Goal: Task Accomplishment & Management: Complete application form

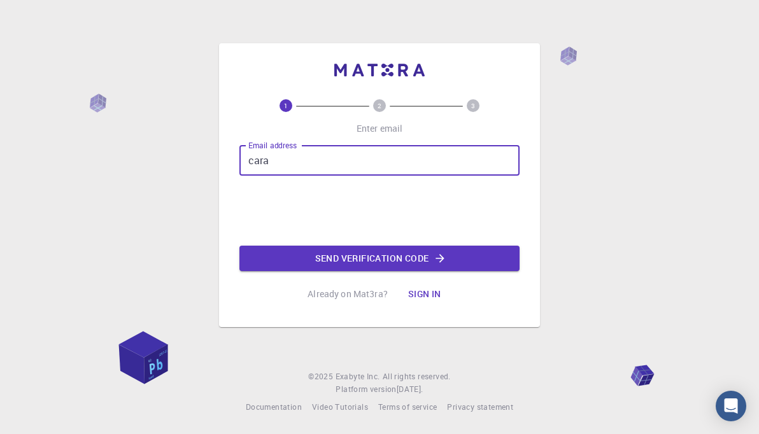
type input "[DOMAIN_NAME][EMAIL_ADDRESS][DOMAIN_NAME]"
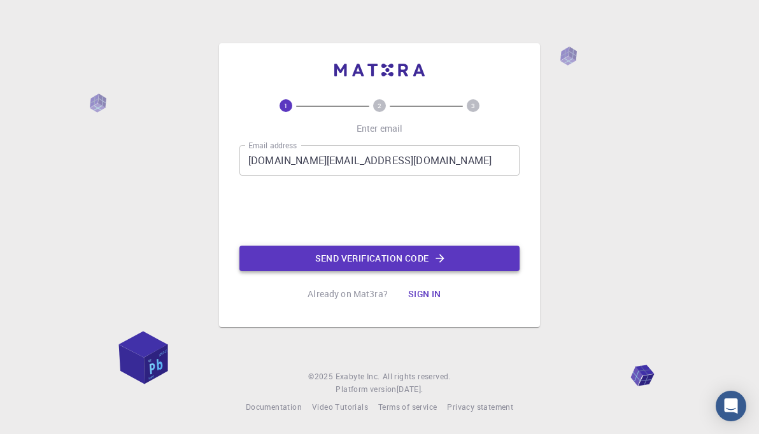
click at [447, 255] on icon "button" at bounding box center [440, 258] width 13 height 13
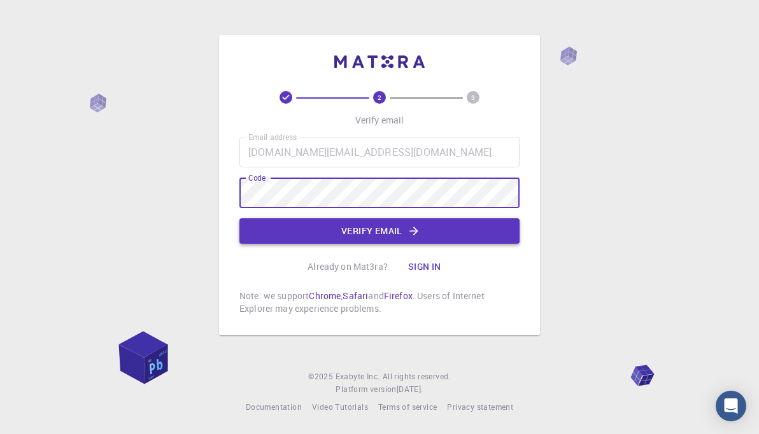
click at [410, 231] on icon "button" at bounding box center [414, 231] width 13 height 13
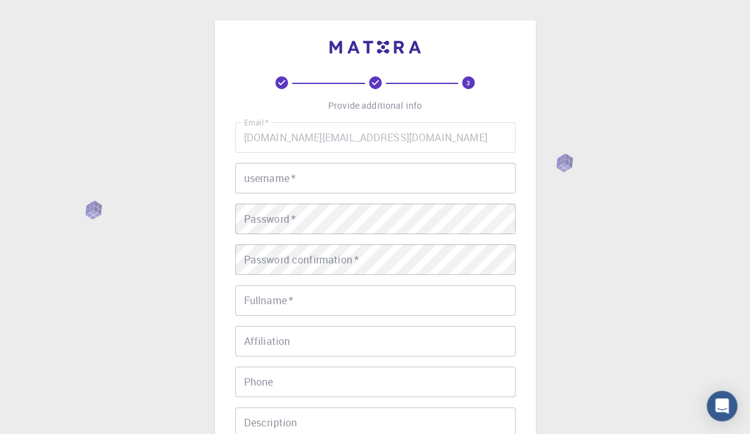
click at [345, 182] on input "username   *" at bounding box center [375, 178] width 280 height 31
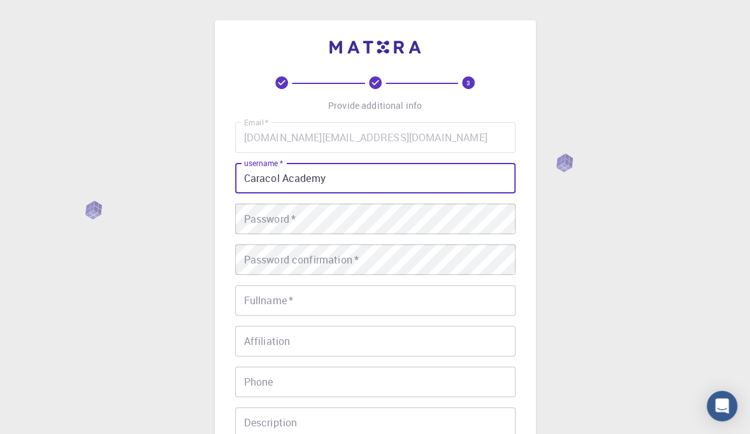
type input "Caracol Academy"
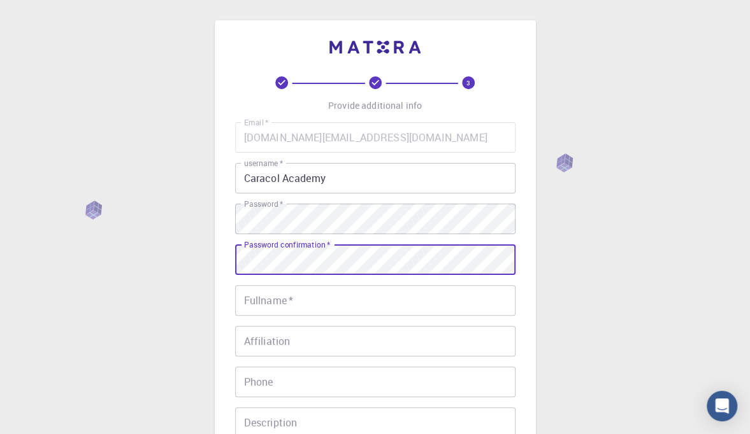
click at [354, 304] on input "Fullname   *" at bounding box center [375, 300] width 280 height 31
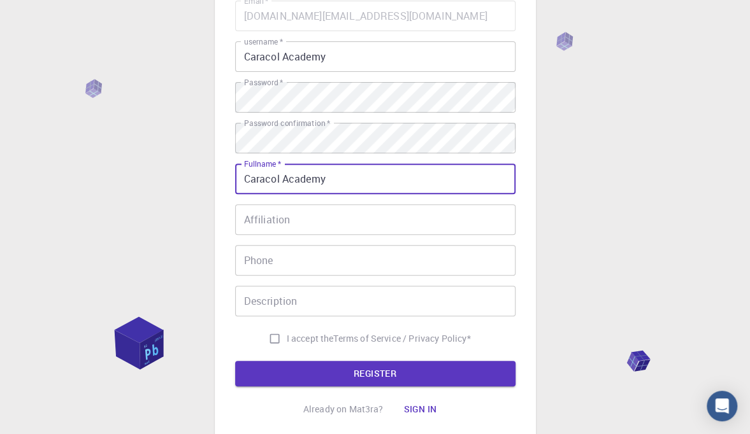
scroll to position [128, 0]
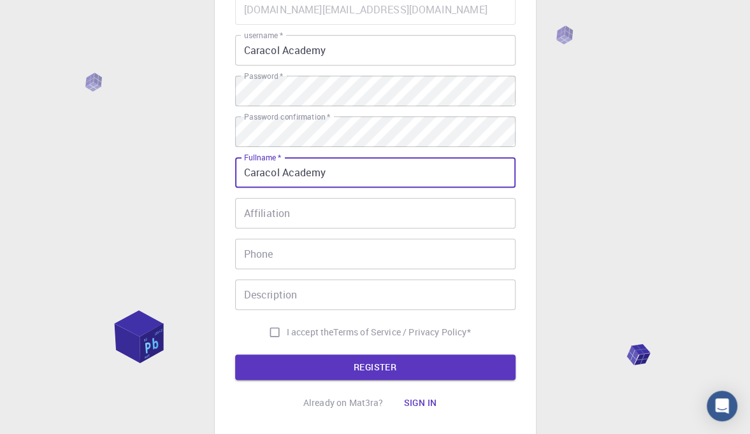
type input "Caracol Academy"
click at [345, 296] on input "Description" at bounding box center [375, 295] width 280 height 31
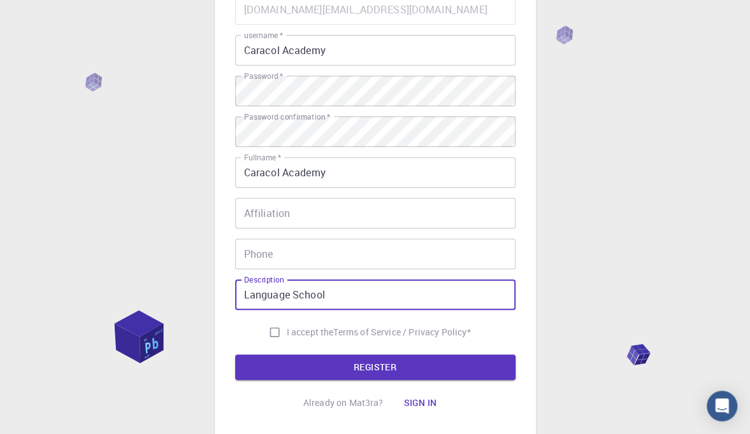
type input "Language School"
click at [271, 332] on input "I accept the Terms of Service / Privacy Policy *" at bounding box center [274, 332] width 24 height 24
checkbox input "true"
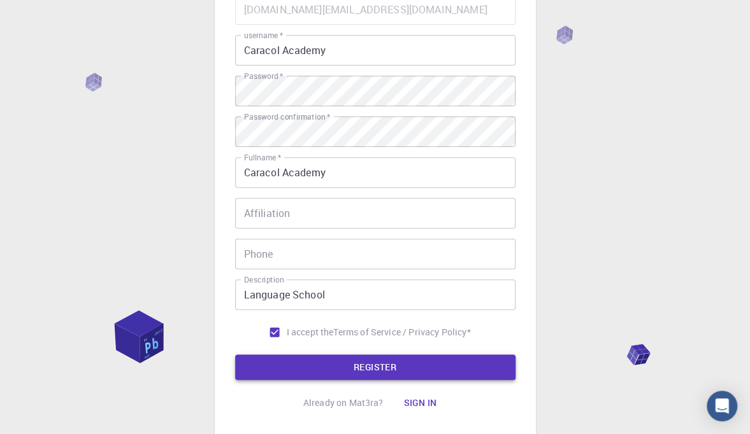
click at [411, 367] on button "REGISTER" at bounding box center [375, 367] width 280 height 25
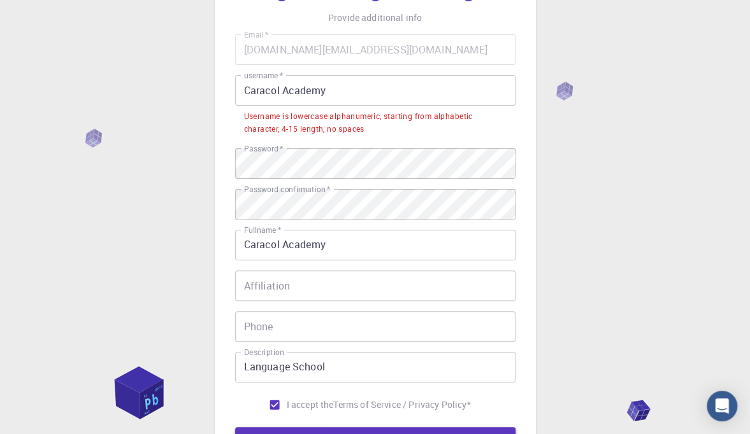
scroll to position [78, 0]
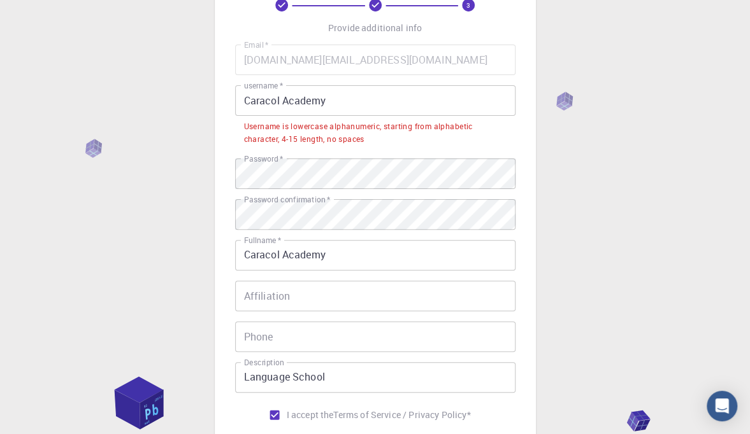
click at [287, 96] on input "Caracol Academy" at bounding box center [375, 100] width 280 height 31
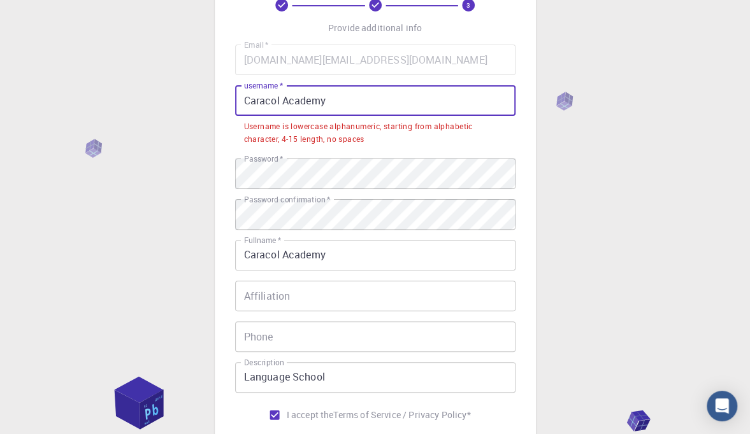
click at [282, 98] on input "Caracol Academy" at bounding box center [375, 100] width 280 height 31
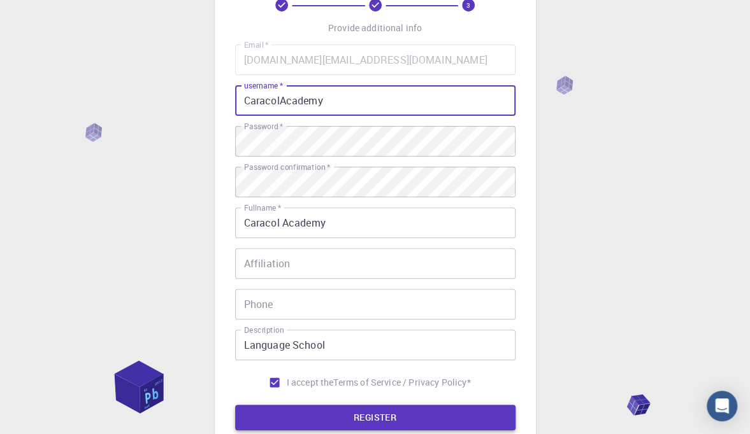
click at [431, 410] on button "REGISTER" at bounding box center [375, 417] width 280 height 25
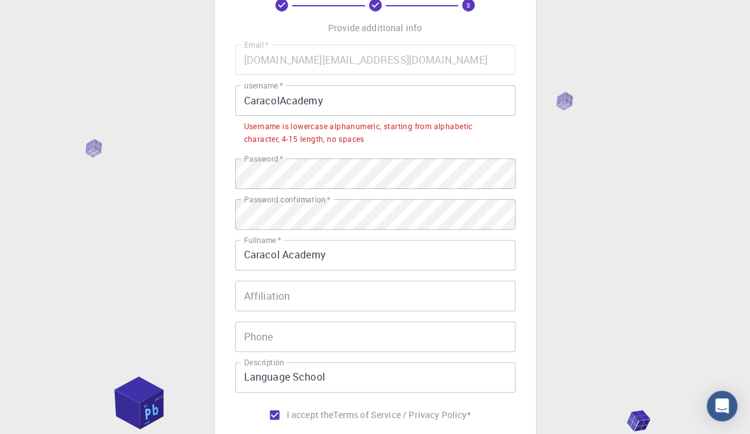
click at [355, 96] on input "CaracolAcademy" at bounding box center [375, 100] width 280 height 31
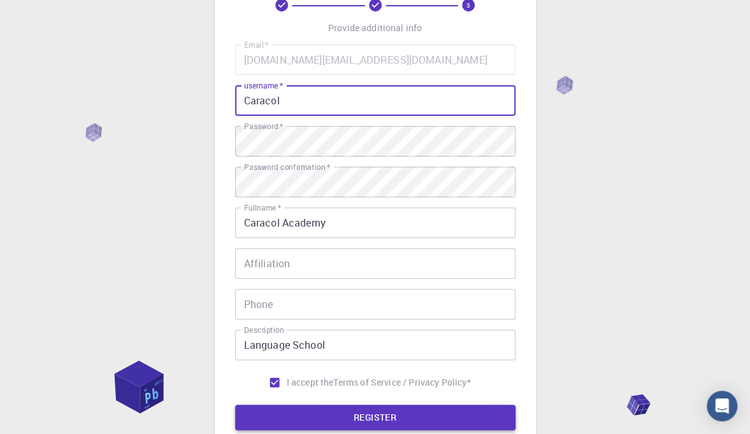
click at [427, 416] on button "REGISTER" at bounding box center [375, 417] width 280 height 25
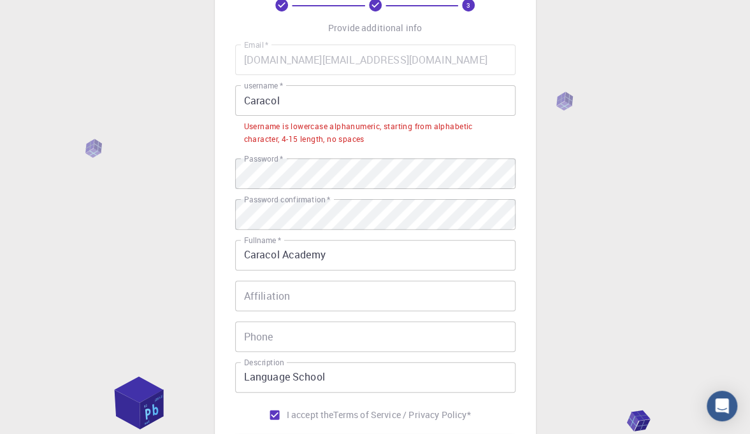
scroll to position [0, 0]
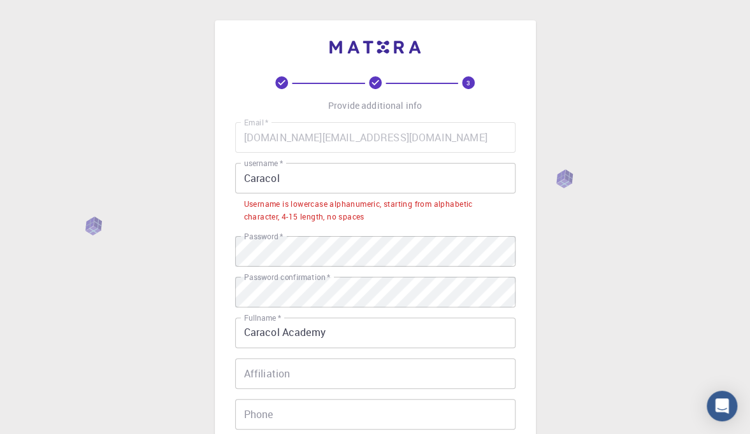
click at [329, 178] on input "Caracol" at bounding box center [375, 178] width 280 height 31
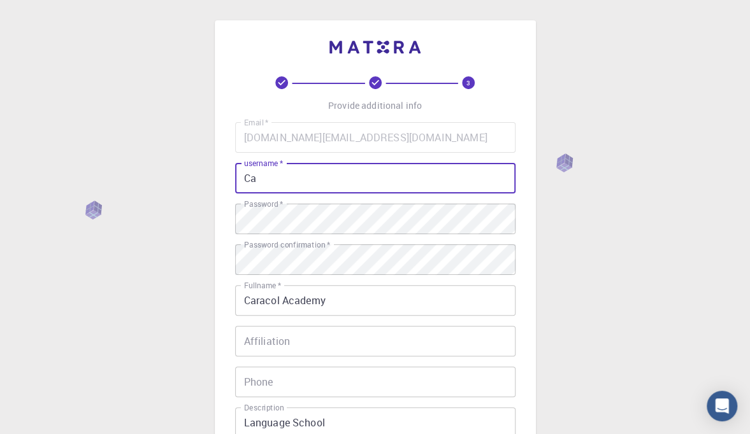
type input "C"
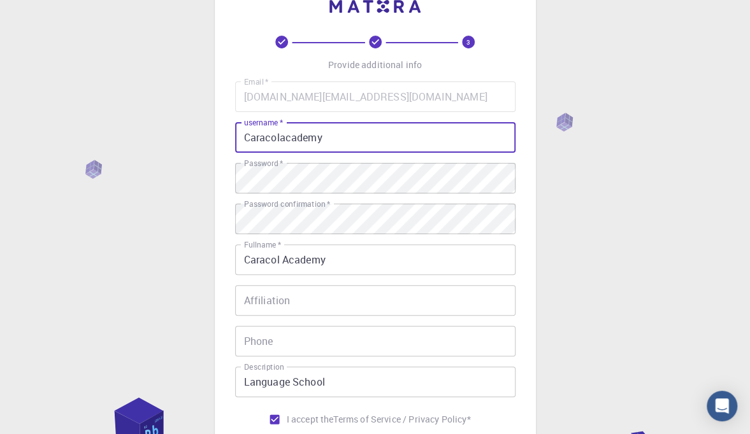
scroll to position [120, 0]
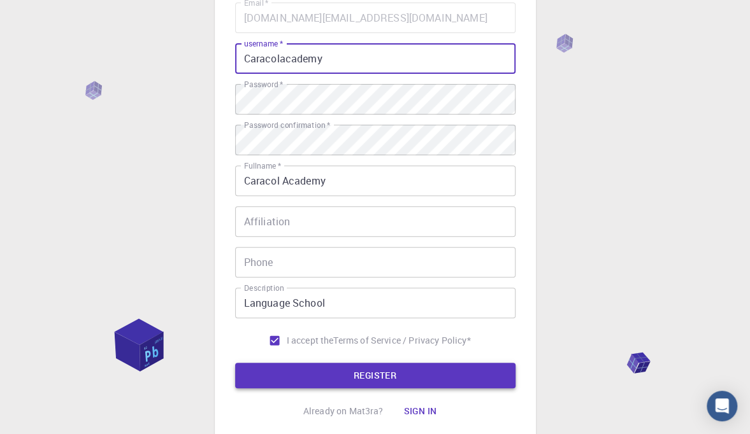
click at [417, 381] on button "REGISTER" at bounding box center [375, 375] width 280 height 25
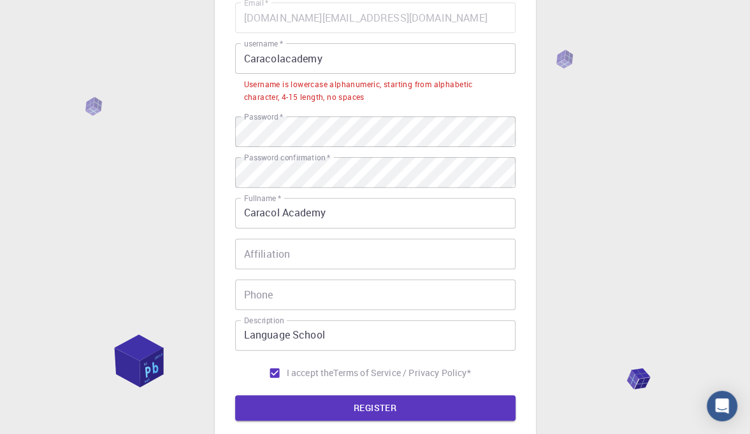
click at [355, 57] on input "Caracolacademy" at bounding box center [375, 58] width 280 height 31
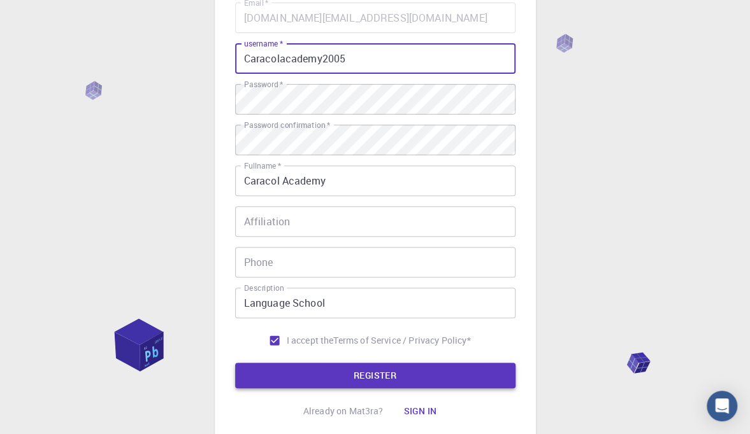
click at [424, 375] on button "REGISTER" at bounding box center [375, 375] width 280 height 25
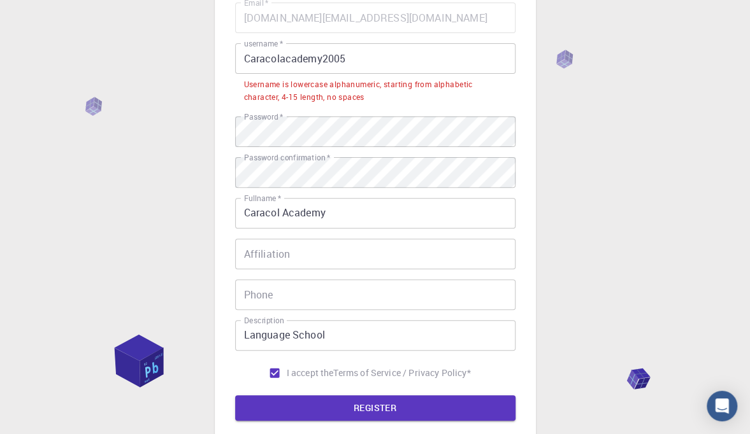
click at [386, 54] on input "Caracolacademy2005" at bounding box center [375, 58] width 280 height 31
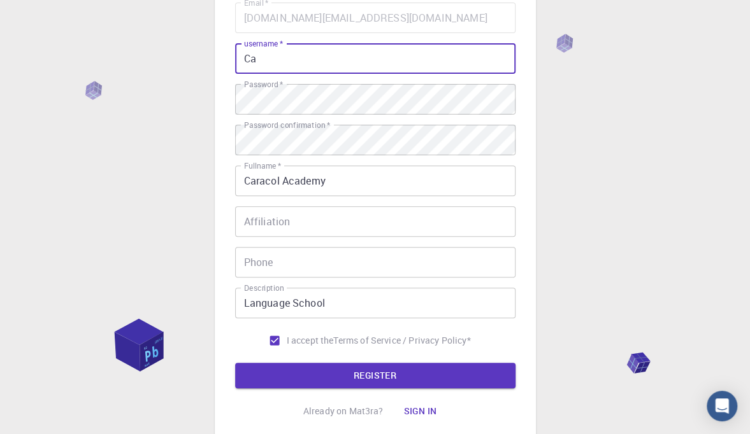
type input "C"
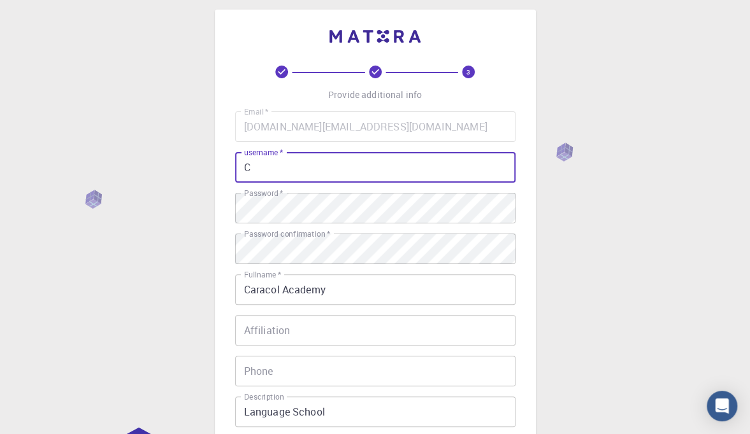
scroll to position [0, 0]
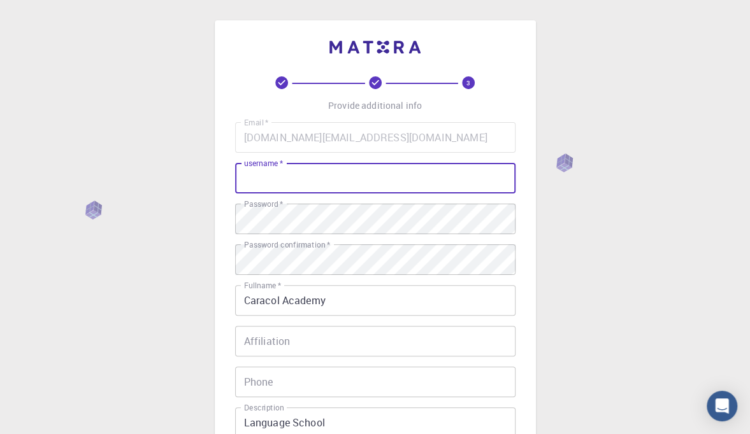
type input "j"
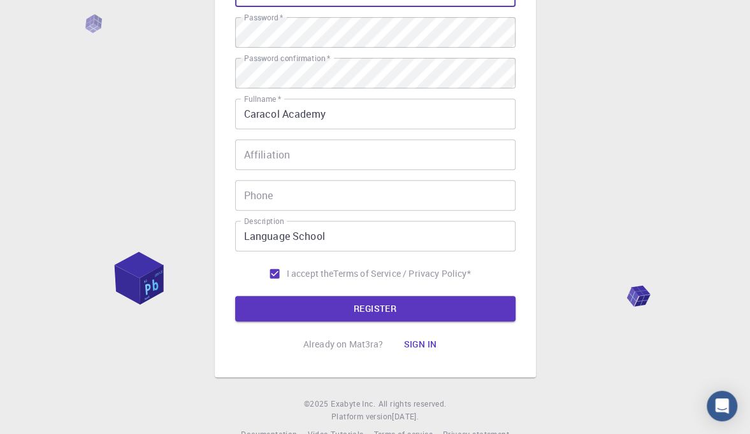
scroll to position [190, 0]
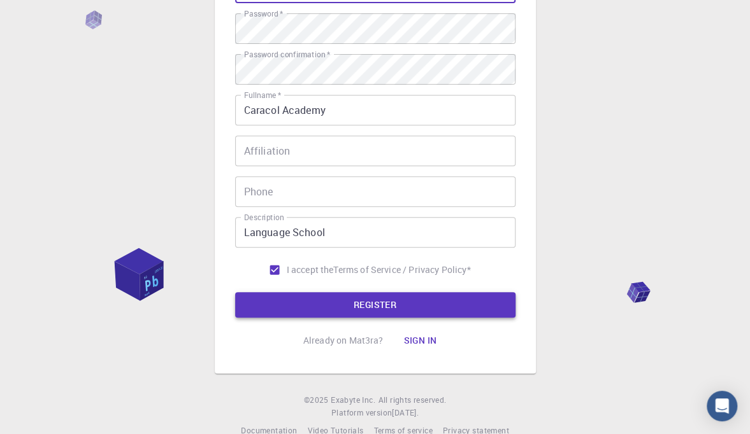
click at [410, 305] on button "REGISTER" at bounding box center [375, 304] width 280 height 25
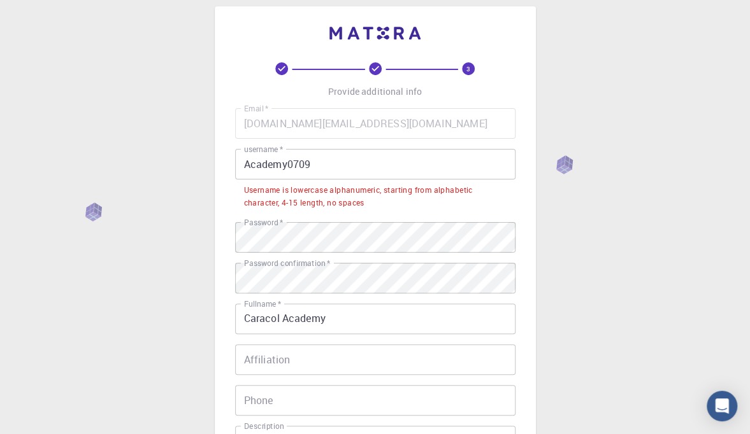
scroll to position [10, 0]
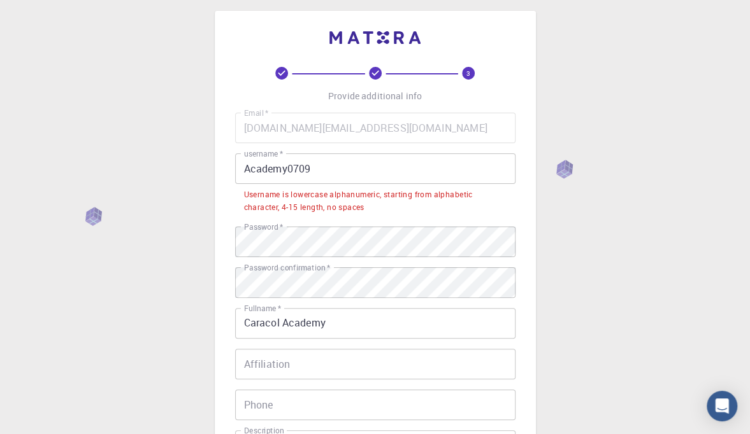
click at [350, 166] on input "Academy0709" at bounding box center [375, 169] width 280 height 31
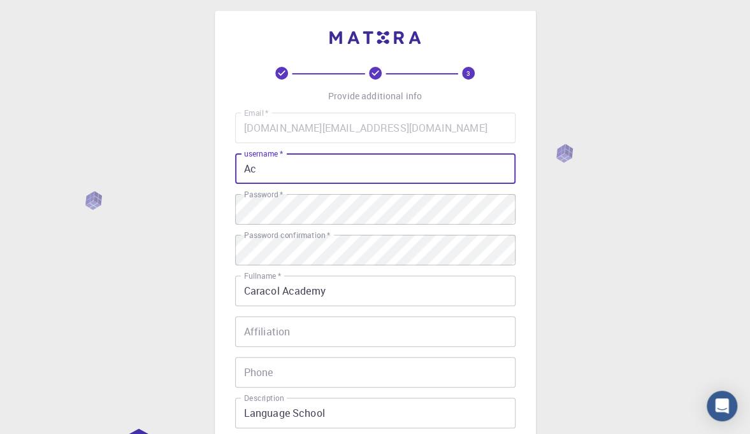
type input "A"
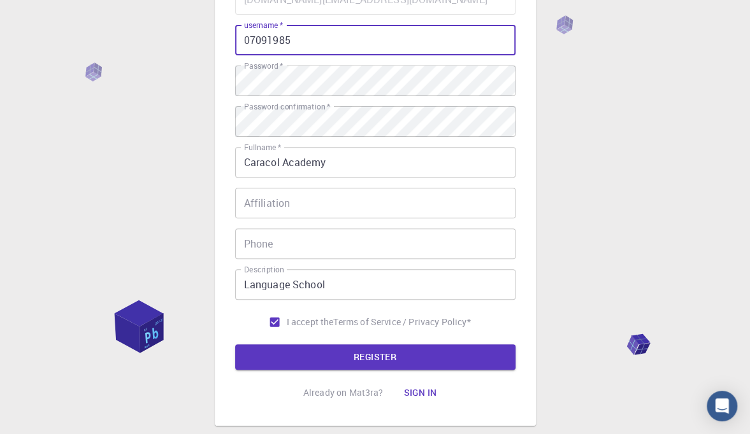
scroll to position [143, 0]
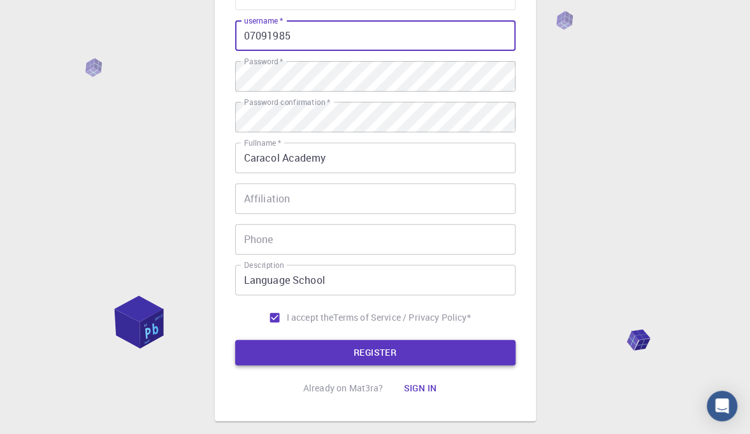
click at [417, 353] on button "REGISTER" at bounding box center [375, 352] width 280 height 25
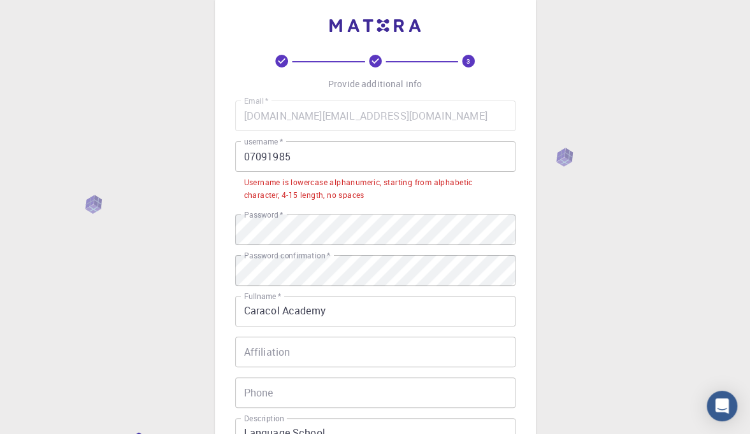
scroll to position [20, 0]
click at [320, 155] on input "07091985" at bounding box center [375, 158] width 280 height 31
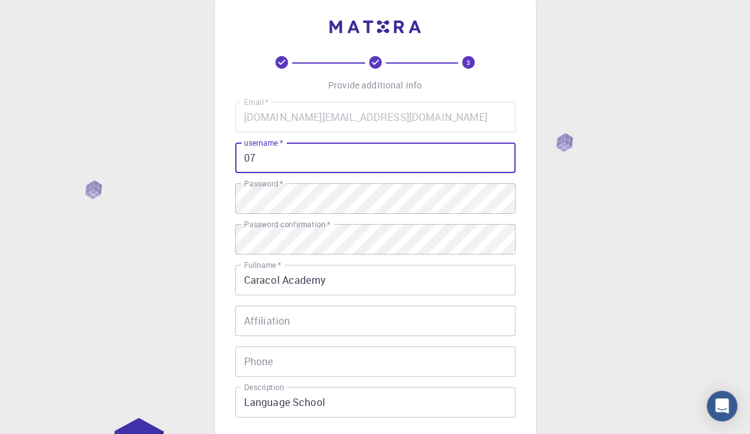
type input "0"
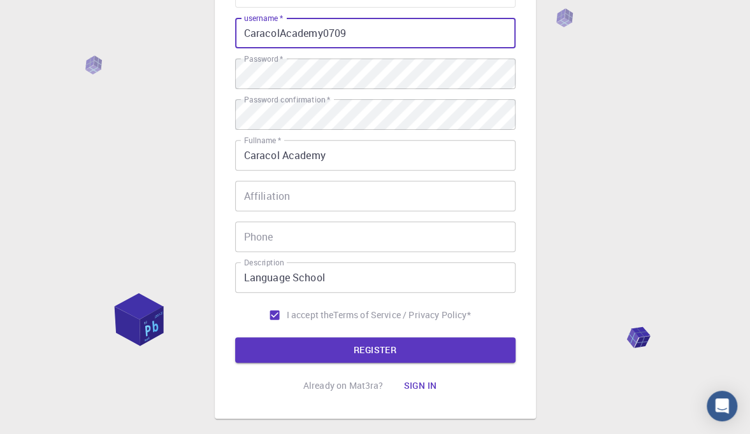
scroll to position [146, 0]
click at [417, 361] on button "REGISTER" at bounding box center [375, 349] width 280 height 25
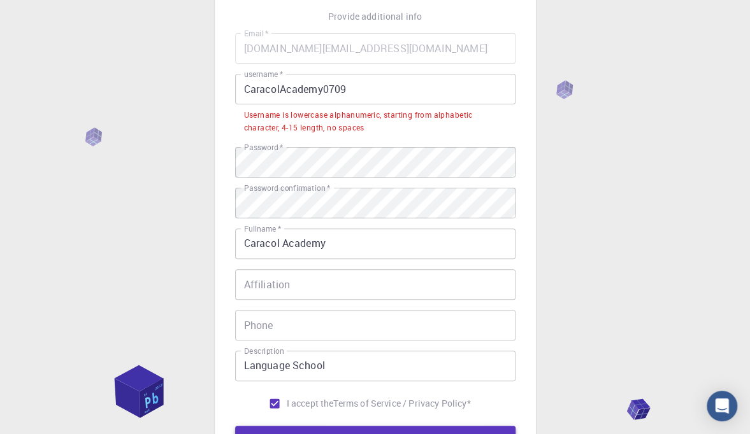
scroll to position [0, 0]
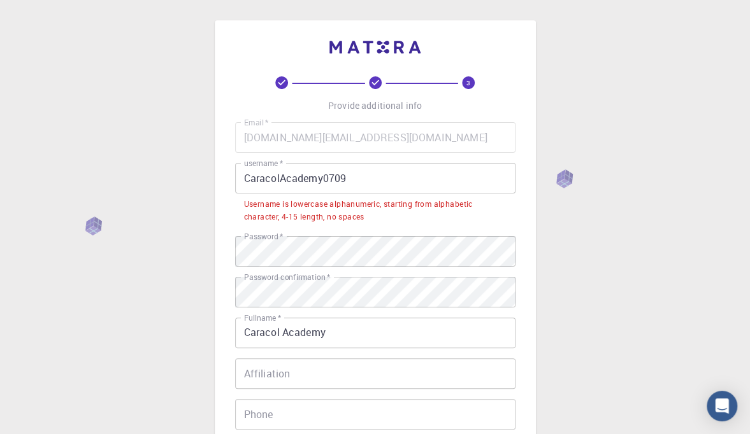
click at [377, 181] on input "CaracolAcademy0709" at bounding box center [375, 178] width 280 height 31
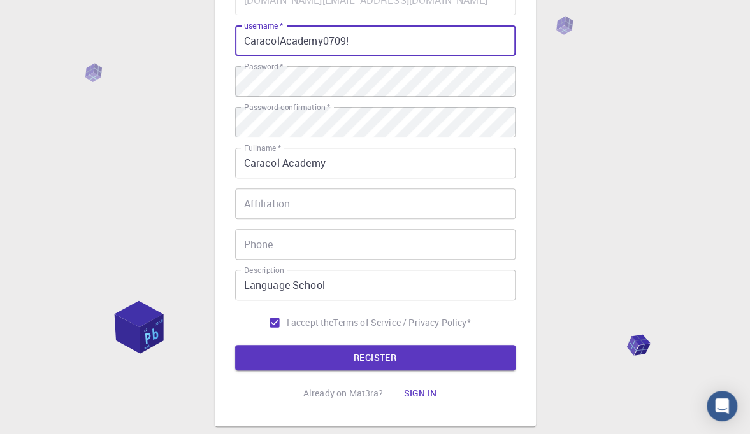
scroll to position [138, 0]
click at [408, 355] on button "REGISTER" at bounding box center [375, 357] width 280 height 25
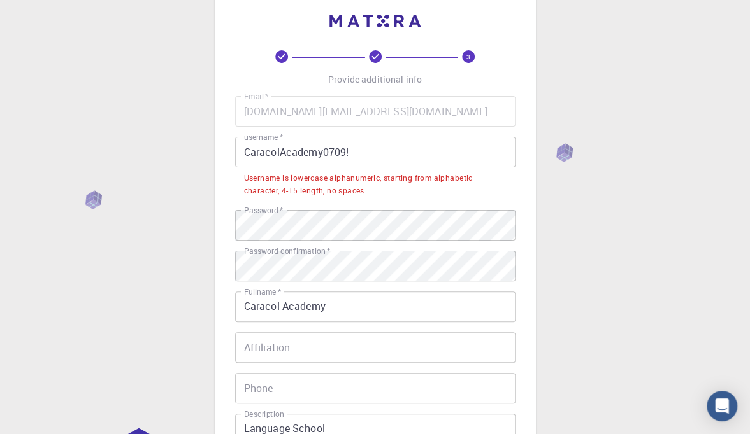
scroll to position [0, 0]
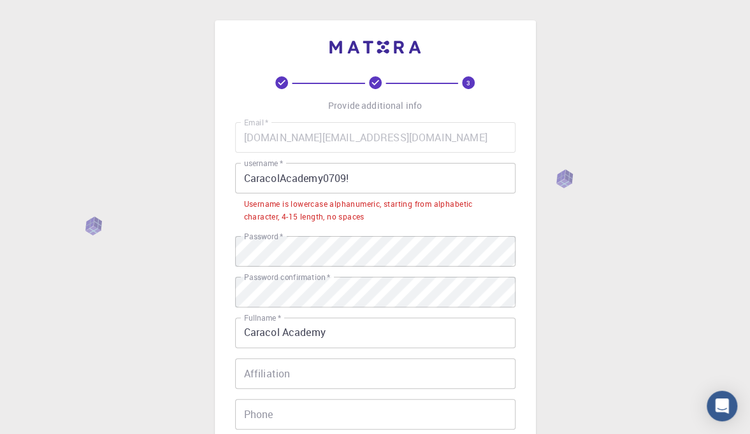
click at [378, 183] on input "CaracolAcademy0709!" at bounding box center [375, 178] width 280 height 31
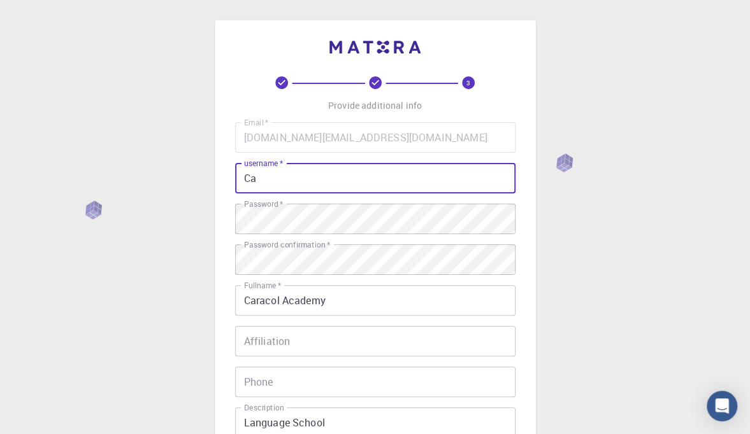
type input "C"
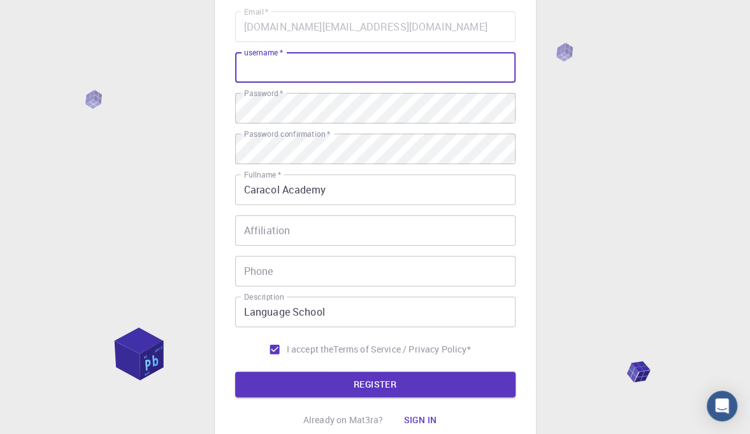
click at [651, 263] on div "3 Provide additional info Email   * [DOMAIN_NAME][EMAIL_ADDRESS][DOMAIN_NAME] E…" at bounding box center [375, 213] width 750 height 649
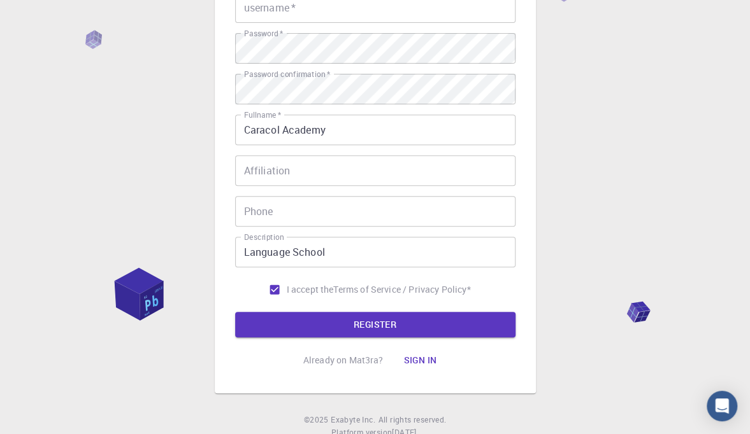
scroll to position [173, 0]
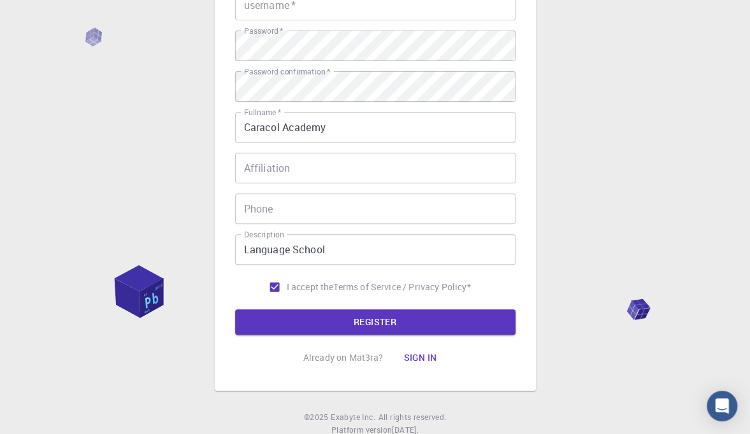
click at [635, 299] on div "3 Provide additional info Email   * [DOMAIN_NAME][EMAIL_ADDRESS][DOMAIN_NAME] E…" at bounding box center [375, 151] width 750 height 649
click at [637, 286] on div "3 Provide additional info Email   * [DOMAIN_NAME][EMAIL_ADDRESS][DOMAIN_NAME] E…" at bounding box center [375, 151] width 750 height 649
click at [635, 298] on div "3 Provide additional info Email   * [DOMAIN_NAME][EMAIL_ADDRESS][DOMAIN_NAME] E…" at bounding box center [375, 151] width 750 height 649
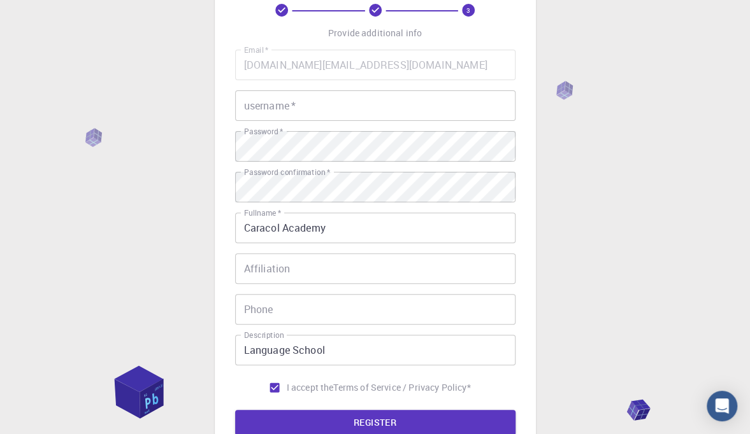
scroll to position [0, 0]
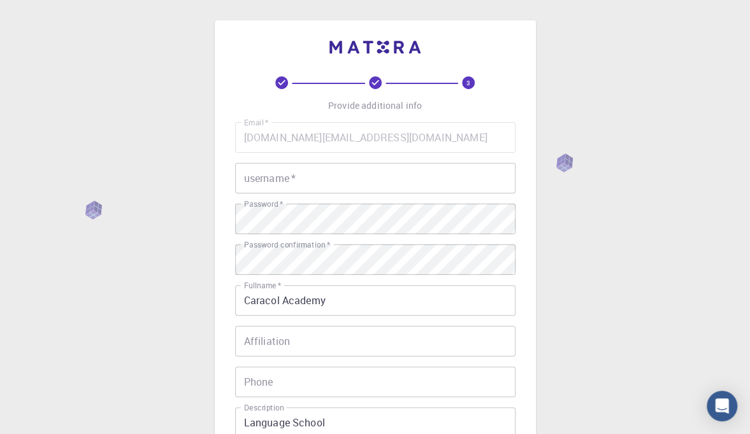
click at [348, 180] on input "username   *" at bounding box center [375, 178] width 280 height 31
click at [336, 171] on input "username   *" at bounding box center [375, 178] width 280 height 31
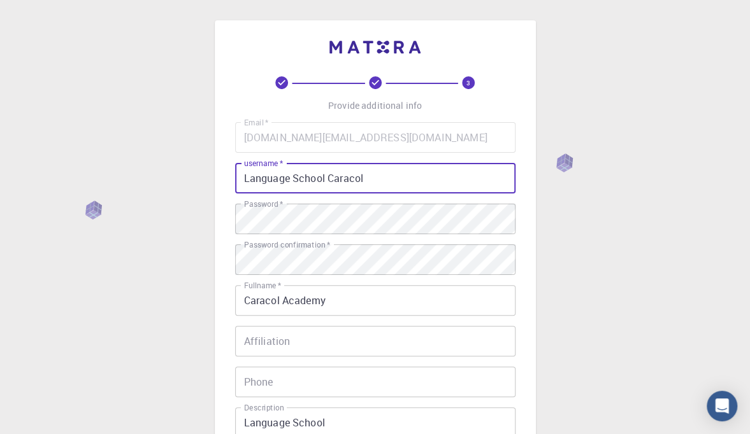
click at [302, 174] on input "Language School Caracol" at bounding box center [375, 178] width 280 height 31
click at [299, 176] on input "Language School Caracol" at bounding box center [375, 178] width 280 height 31
click at [328, 180] on input "LanguageSchool Caracol" at bounding box center [375, 178] width 280 height 31
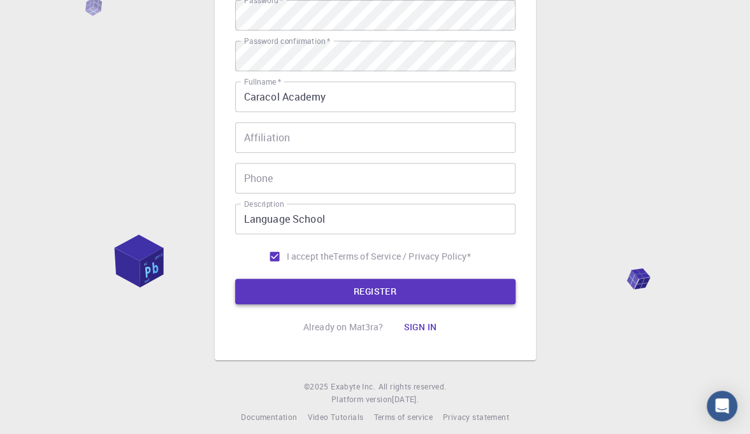
click at [427, 289] on button "REGISTER" at bounding box center [375, 291] width 280 height 25
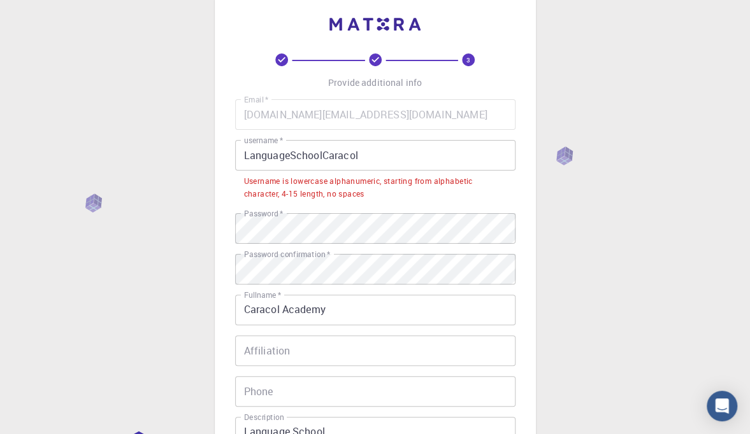
scroll to position [22, 0]
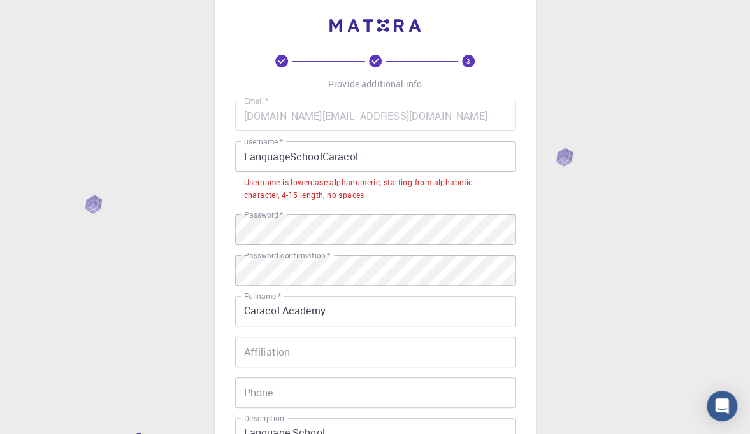
click at [622, 319] on div "3 Provide additional info Email   * [DOMAIN_NAME][EMAIL_ADDRESS][DOMAIN_NAME] E…" at bounding box center [375, 318] width 750 height 681
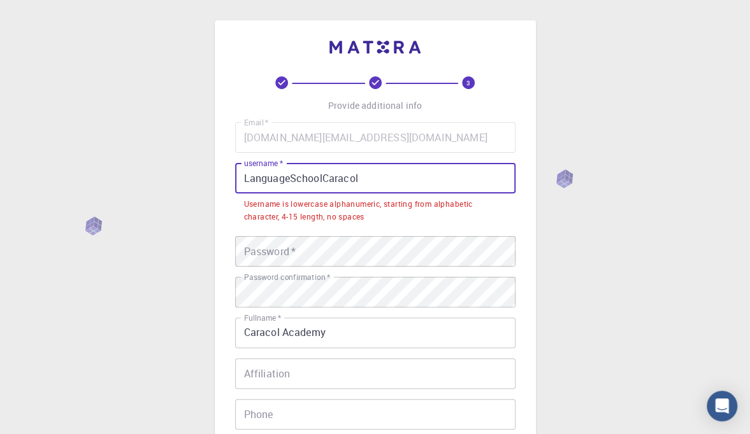
click at [251, 181] on input "LanguageSchoolCaracol" at bounding box center [375, 178] width 280 height 31
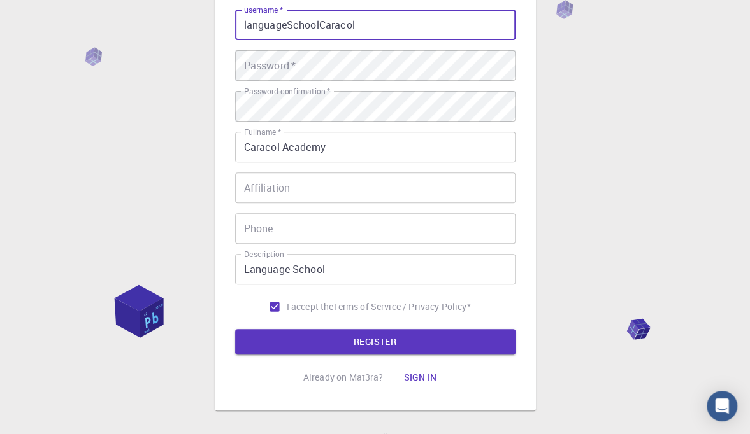
scroll to position [157, 0]
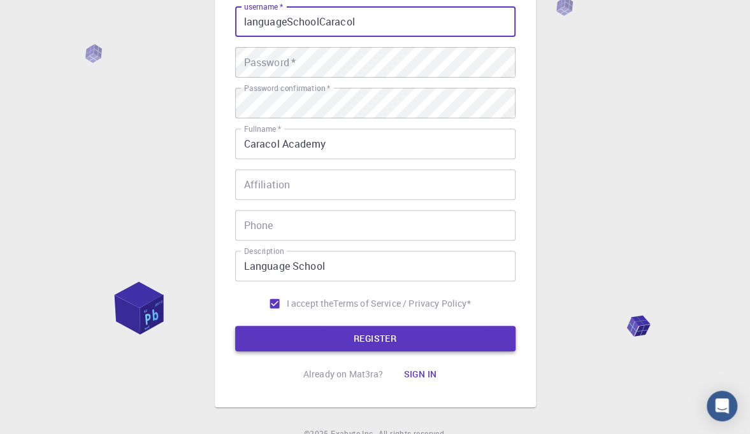
click at [403, 339] on button "REGISTER" at bounding box center [375, 338] width 280 height 25
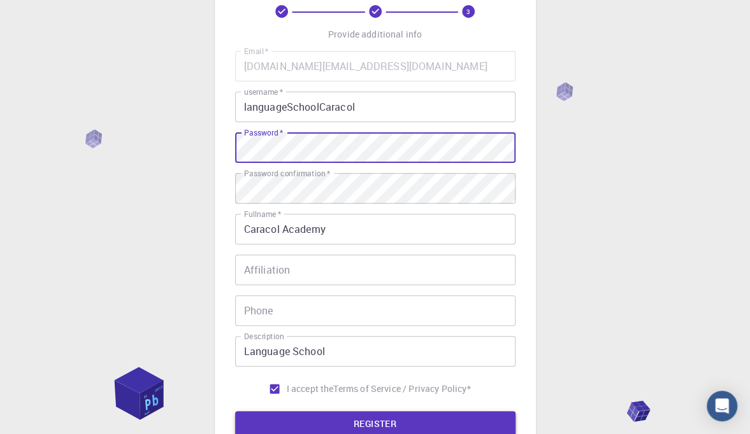
scroll to position [62, 0]
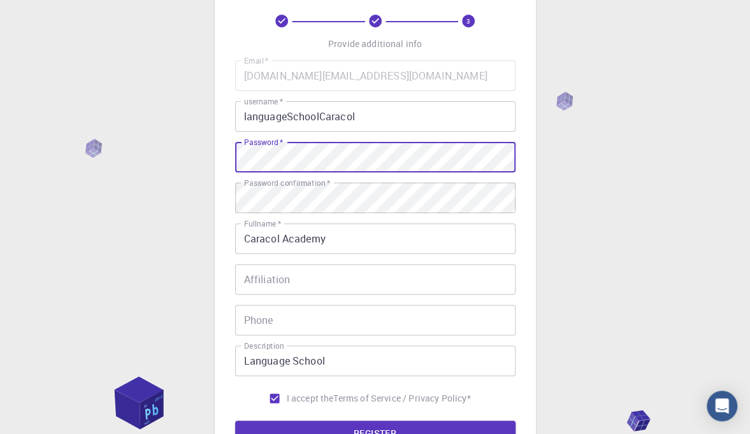
click at [386, 111] on input "languageSchoolCaracol" at bounding box center [375, 116] width 280 height 31
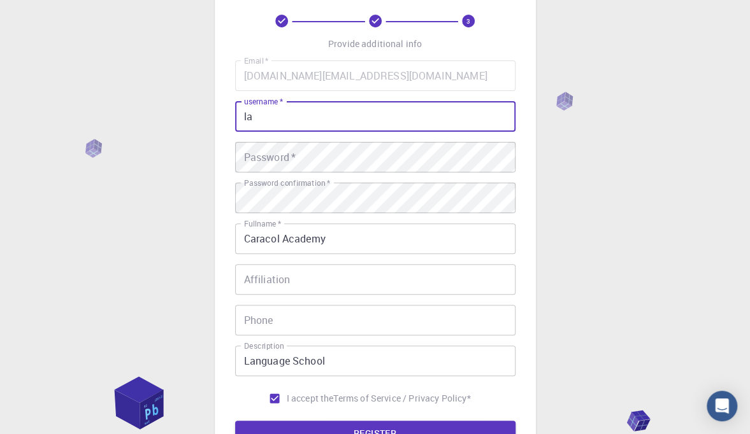
type input "l"
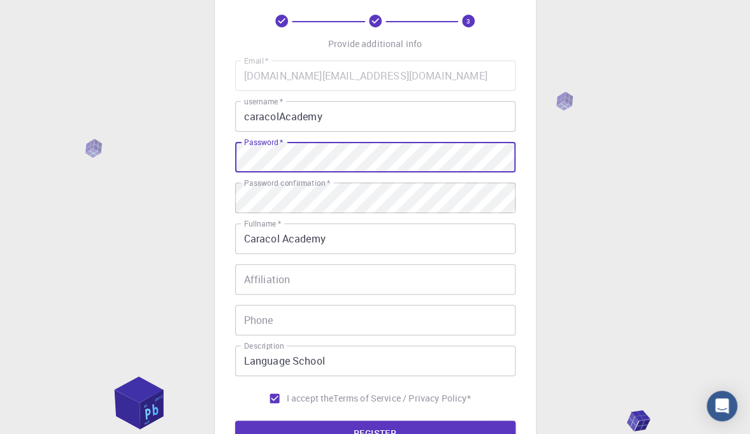
click at [252, 111] on input "caracolAcademy" at bounding box center [375, 116] width 280 height 31
click at [280, 111] on input "caracolAcademy" at bounding box center [375, 116] width 280 height 31
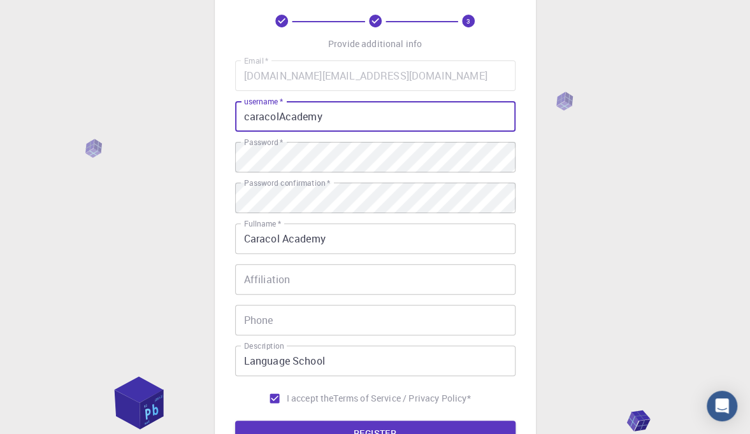
click at [284, 117] on input "caracolAcademy" at bounding box center [375, 116] width 280 height 31
type input "caracolacademy"
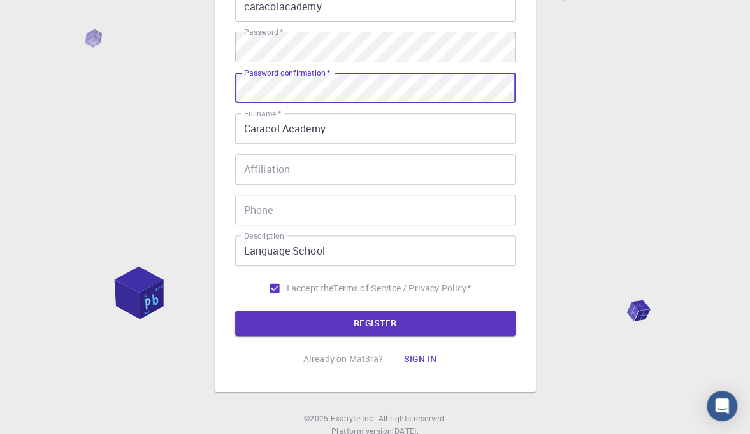
scroll to position [184, 0]
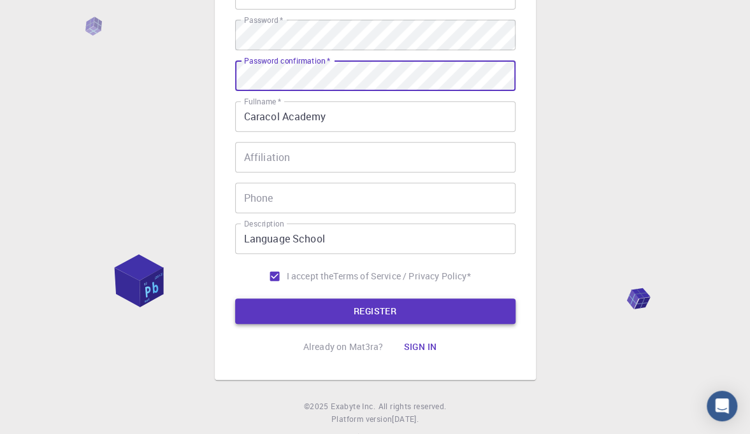
click at [410, 310] on button "REGISTER" at bounding box center [375, 311] width 280 height 25
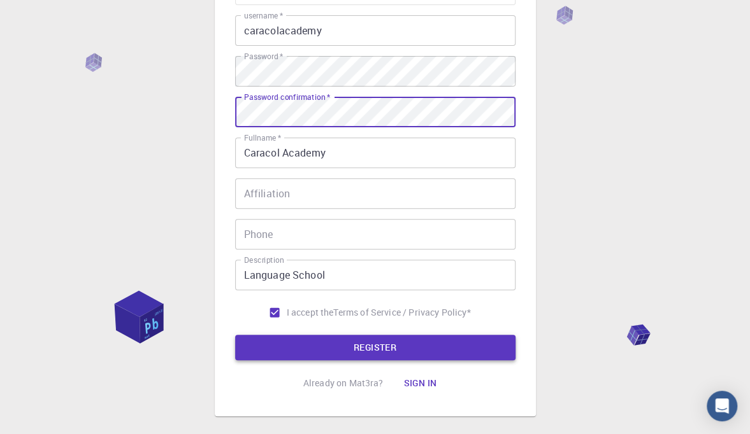
scroll to position [162, 0]
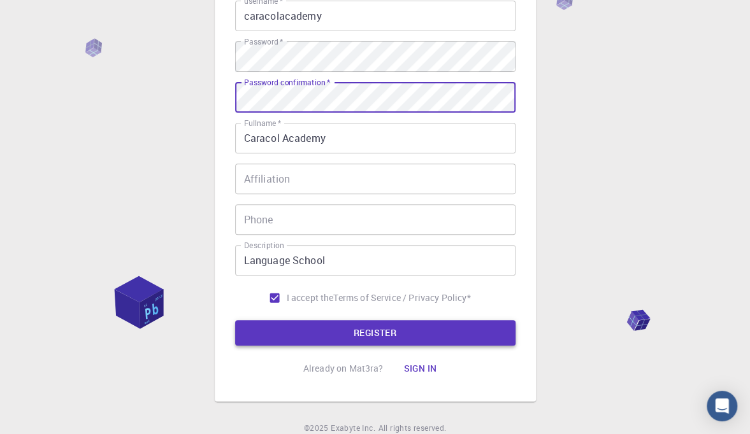
click at [419, 328] on button "REGISTER" at bounding box center [375, 332] width 280 height 25
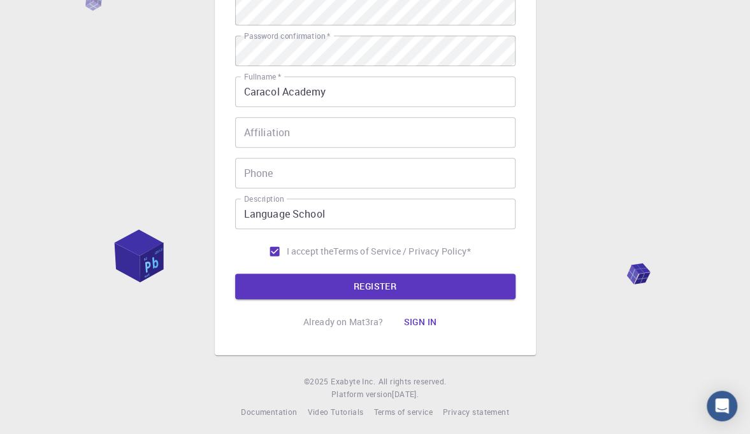
scroll to position [215, 0]
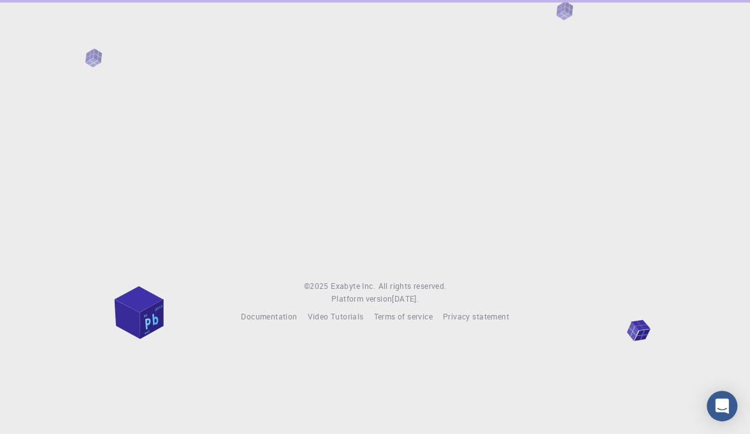
click at [395, 282] on span "All rights reserved." at bounding box center [412, 286] width 68 height 13
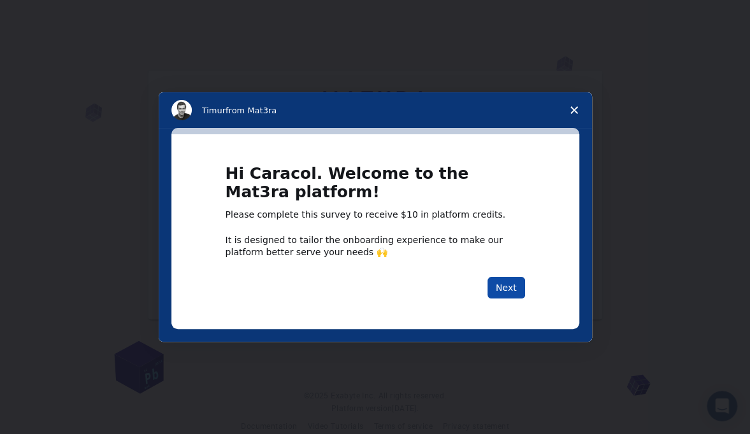
click at [510, 285] on button "Next" at bounding box center [506, 288] width 38 height 22
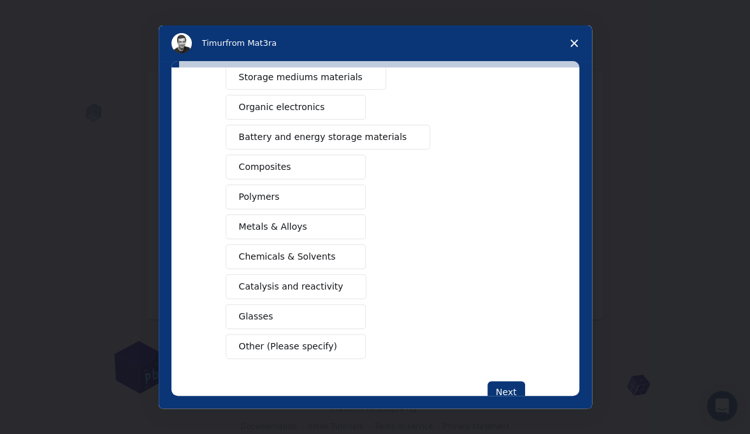
scroll to position [175, 0]
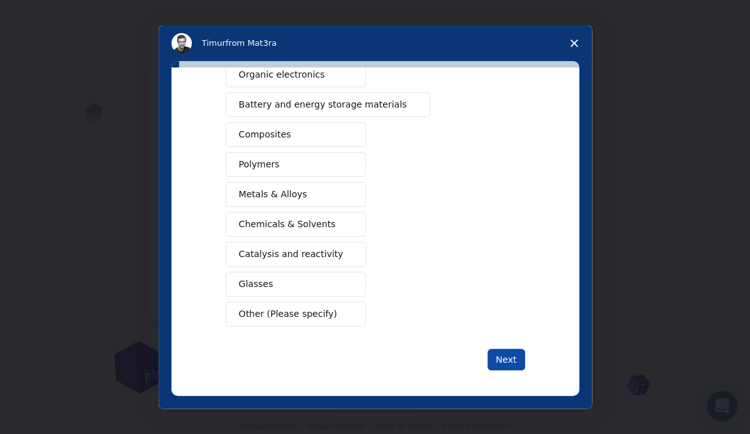
click at [514, 357] on button "Next" at bounding box center [506, 360] width 38 height 22
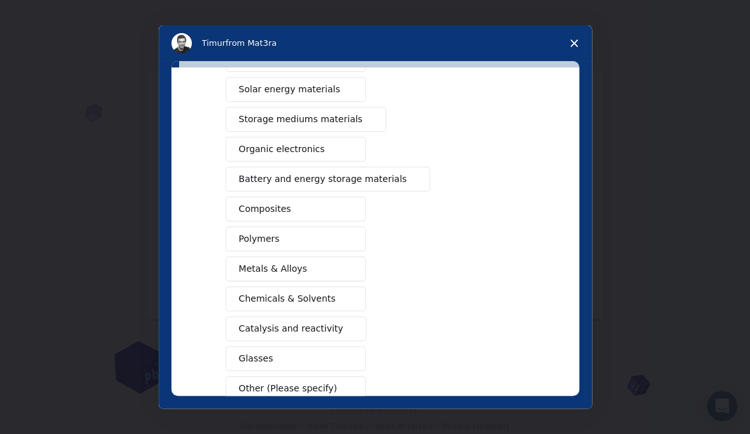
click at [576, 45] on polygon "Close survey" at bounding box center [574, 43] width 8 height 8
